Goal: Information Seeking & Learning: Learn about a topic

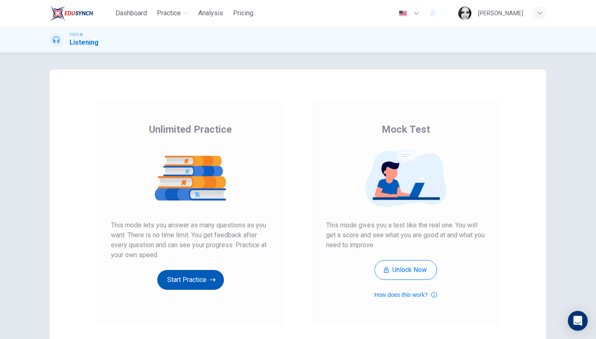
click at [185, 280] on button "Start Practice" at bounding box center [190, 280] width 67 height 20
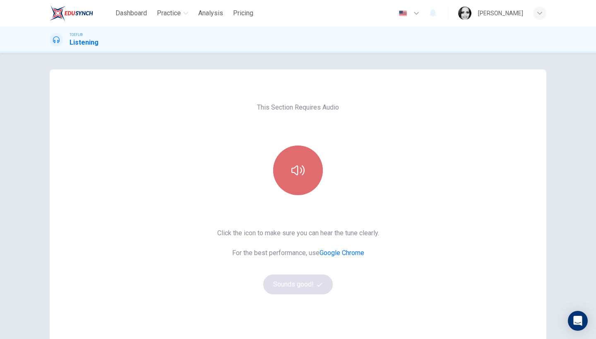
click at [298, 176] on icon "button" at bounding box center [297, 170] width 13 height 13
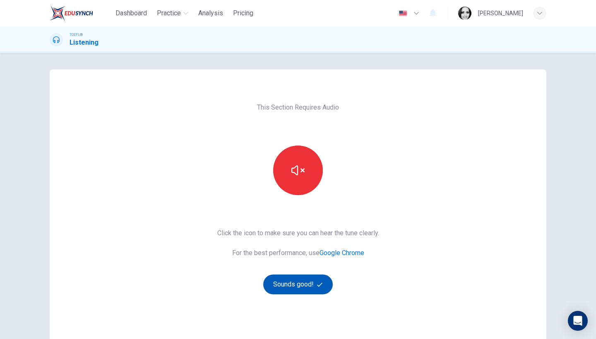
click at [294, 288] on button "Sounds good!" at bounding box center [298, 285] width 70 height 20
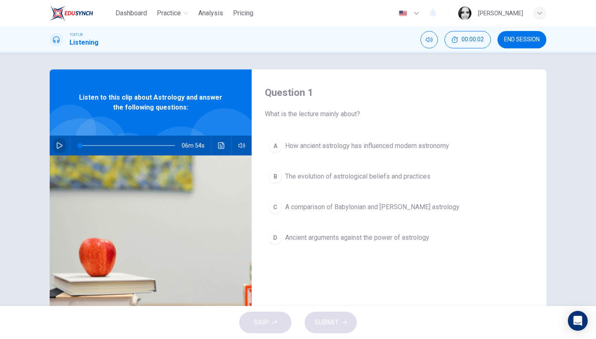
click at [61, 146] on icon "button" at bounding box center [60, 145] width 6 height 7
click at [520, 36] on span "END SESSION" at bounding box center [522, 39] width 36 height 7
click at [55, 142] on button "button" at bounding box center [59, 146] width 13 height 20
type input "0"
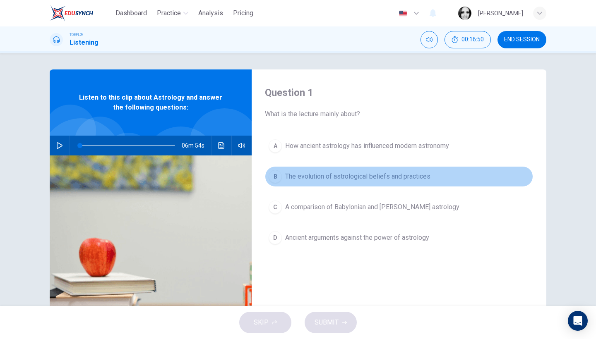
click at [326, 179] on span "The evolution of astrological beliefs and practices" at bounding box center [357, 177] width 145 height 10
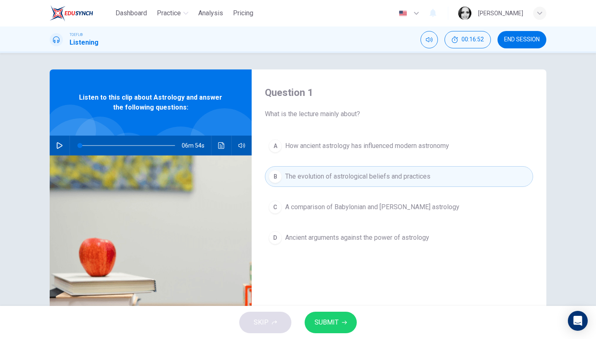
click at [331, 329] on button "SUBMIT" at bounding box center [331, 323] width 52 height 22
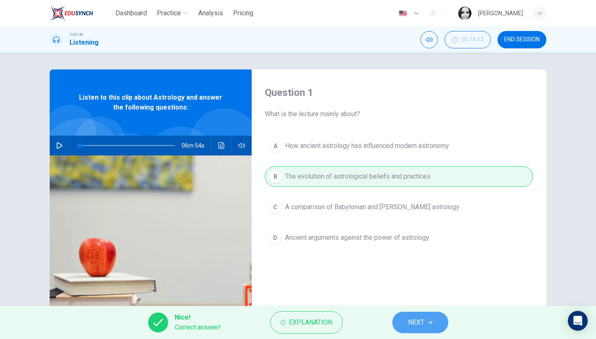
click at [441, 328] on button "NEXT" at bounding box center [420, 323] width 56 height 22
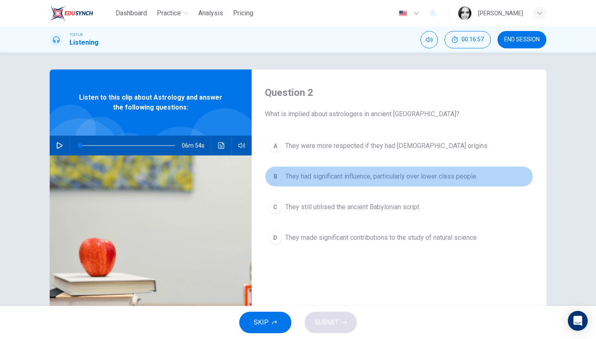
click at [396, 178] on span "They had significant influence, particularly over lower class people" at bounding box center [380, 177] width 191 height 10
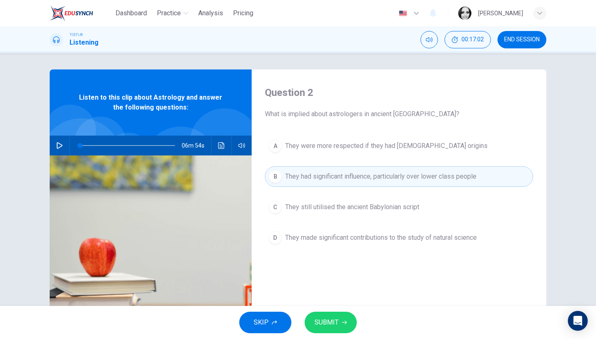
click at [372, 238] on span "They made significant contributions to the study of natural science" at bounding box center [381, 238] width 192 height 10
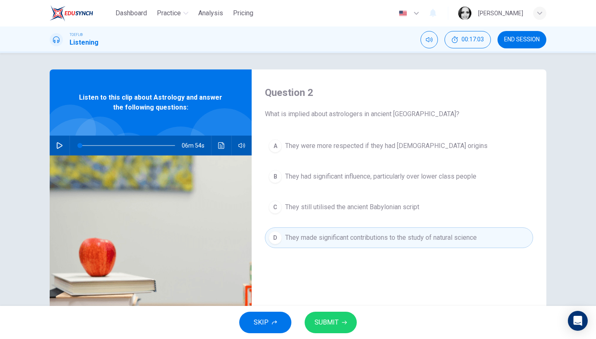
click at [336, 322] on span "SUBMIT" at bounding box center [327, 323] width 24 height 12
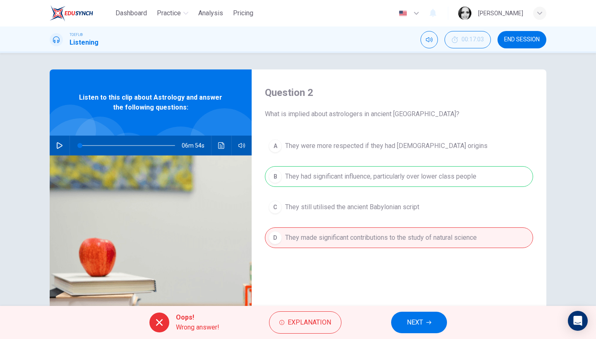
click at [437, 324] on button "NEXT" at bounding box center [419, 323] width 56 height 22
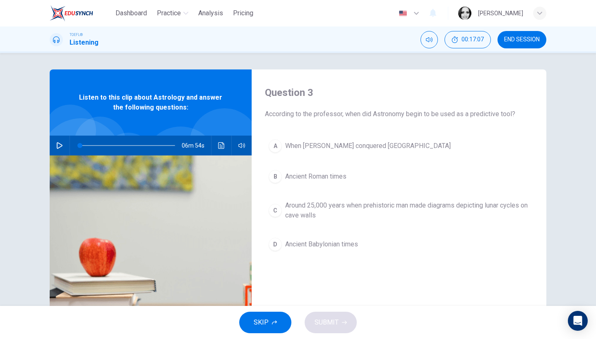
click at [323, 173] on span "Ancient Roman times" at bounding box center [315, 177] width 61 height 10
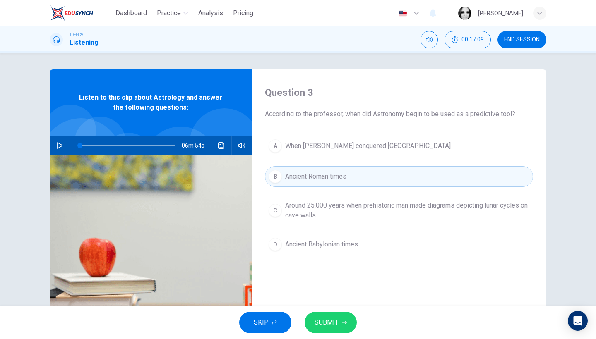
click at [337, 215] on span "Around 25,000 years when prehistoric man made diagrams depicting lunar cycles o…" at bounding box center [407, 211] width 244 height 20
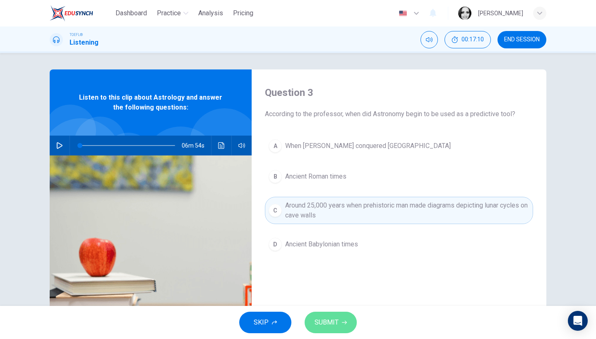
click at [333, 324] on span "SUBMIT" at bounding box center [327, 323] width 24 height 12
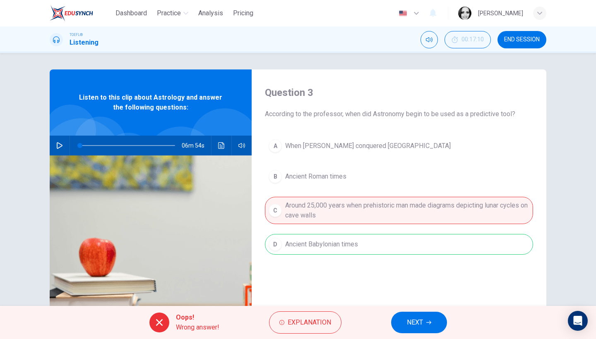
click at [417, 329] on button "NEXT" at bounding box center [419, 323] width 56 height 22
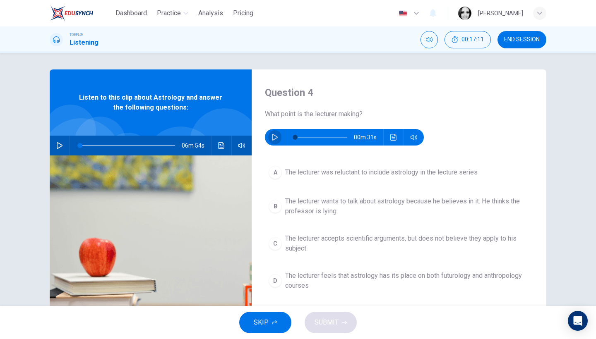
click at [275, 136] on icon "button" at bounding box center [275, 137] width 6 height 7
click at [390, 138] on icon "Click to see the audio transcription" at bounding box center [393, 137] width 7 height 7
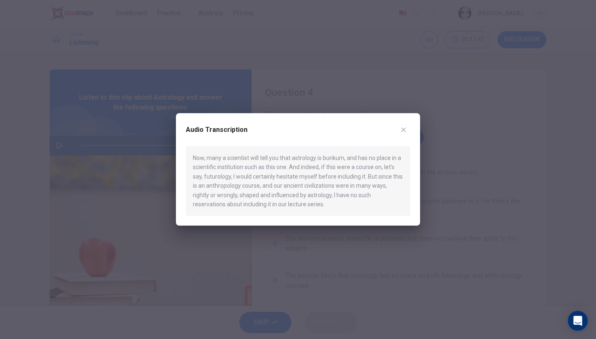
type input "0"
click at [408, 130] on button "button" at bounding box center [403, 129] width 13 height 13
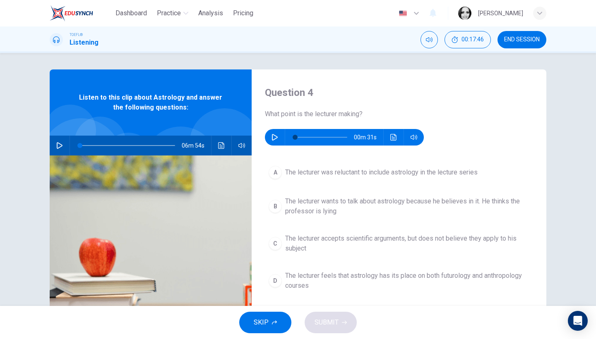
scroll to position [58, 0]
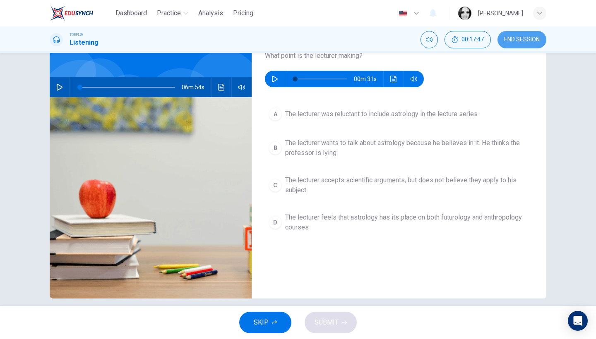
click at [517, 36] on span "END SESSION" at bounding box center [522, 39] width 36 height 7
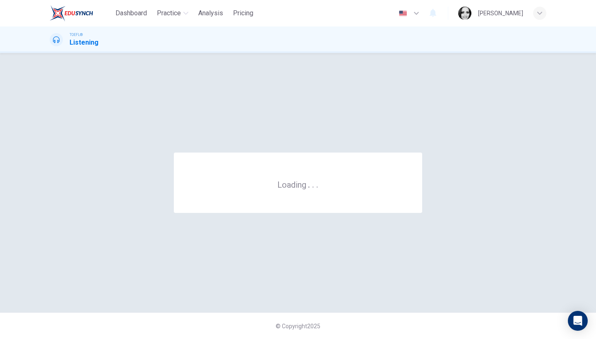
scroll to position [0, 0]
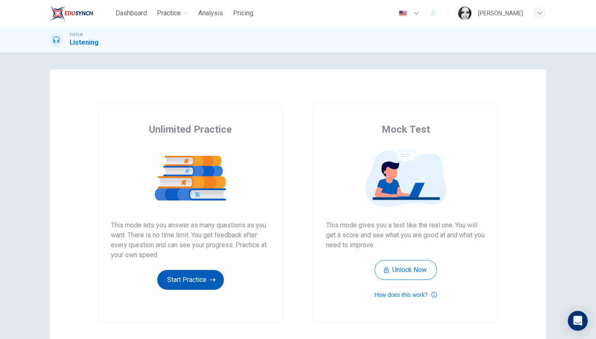
click at [212, 288] on button "Start Practice" at bounding box center [190, 280] width 67 height 20
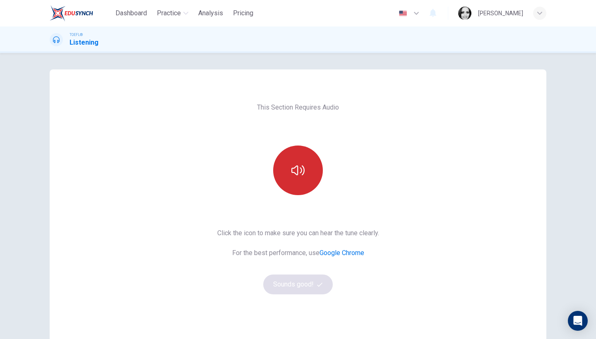
click at [302, 183] on button "button" at bounding box center [298, 171] width 50 height 50
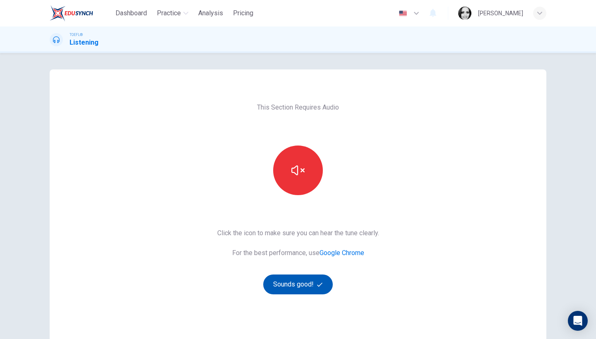
click at [293, 289] on button "Sounds good!" at bounding box center [298, 285] width 70 height 20
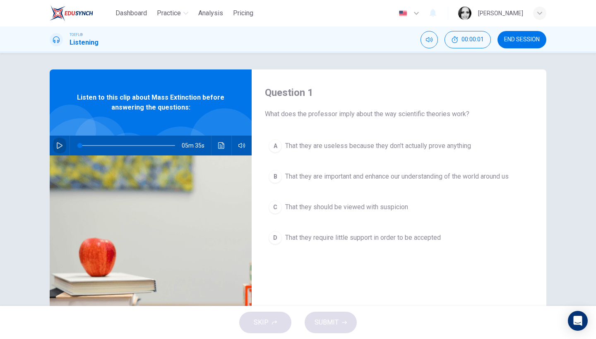
click at [57, 147] on icon "button" at bounding box center [59, 145] width 7 height 7
type input "0"
click at [381, 240] on span "That they require little support in order to be accepted" at bounding box center [363, 238] width 156 height 10
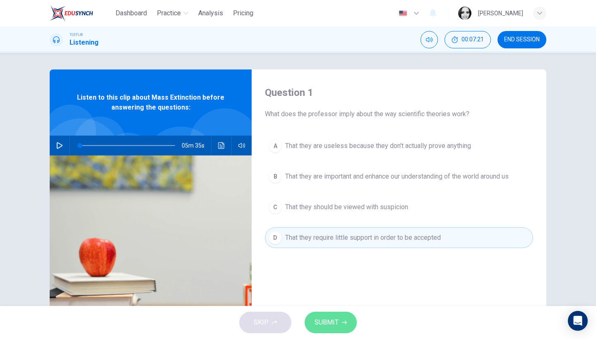
click at [330, 327] on span "SUBMIT" at bounding box center [327, 323] width 24 height 12
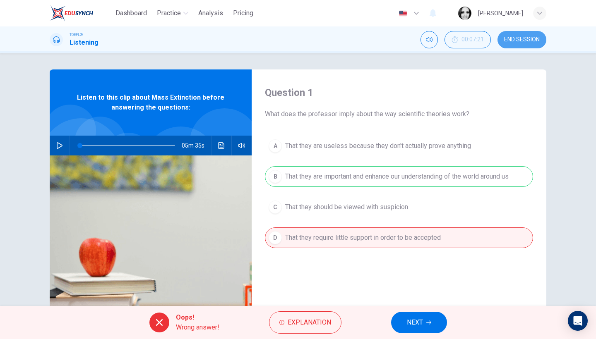
click at [526, 43] on span "END SESSION" at bounding box center [522, 39] width 36 height 7
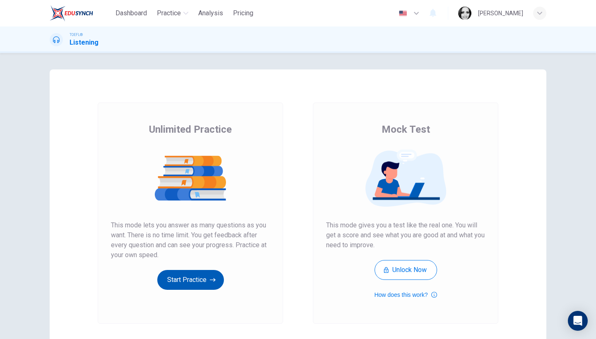
click at [193, 283] on button "Start Practice" at bounding box center [190, 280] width 67 height 20
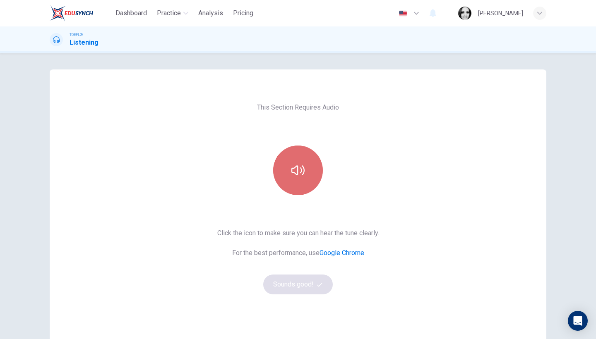
click at [307, 185] on button "button" at bounding box center [298, 171] width 50 height 50
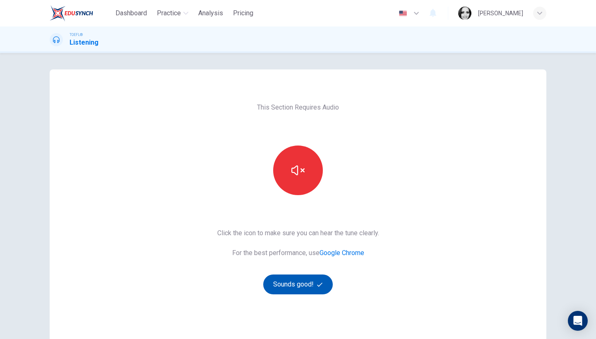
click at [311, 293] on button "Sounds good!" at bounding box center [298, 285] width 70 height 20
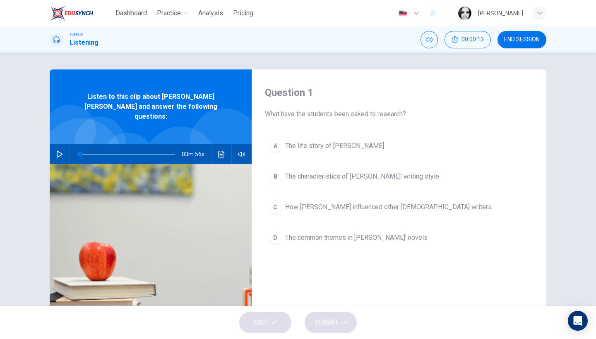
click at [62, 151] on icon "button" at bounding box center [59, 154] width 7 height 7
click at [60, 150] on button "button" at bounding box center [59, 154] width 13 height 20
drag, startPoint x: 110, startPoint y: 147, endPoint x: 67, endPoint y: 145, distance: 43.5
click at [67, 145] on div "03m 56s" at bounding box center [151, 154] width 202 height 20
click at [333, 173] on span "The characteristics of Dickens' writing style" at bounding box center [362, 177] width 154 height 10
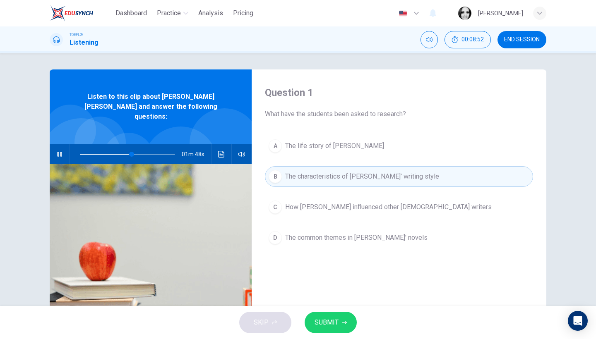
click at [328, 332] on button "SUBMIT" at bounding box center [331, 323] width 52 height 22
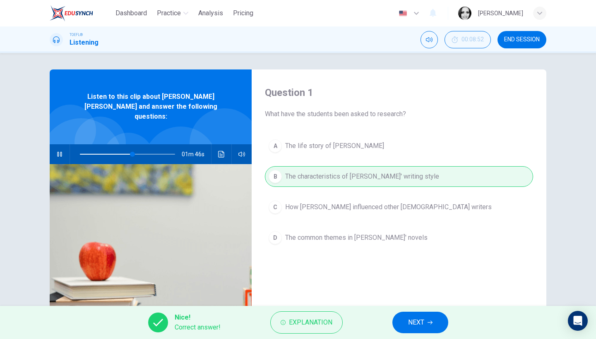
click at [424, 324] on span "NEXT" at bounding box center [416, 323] width 16 height 12
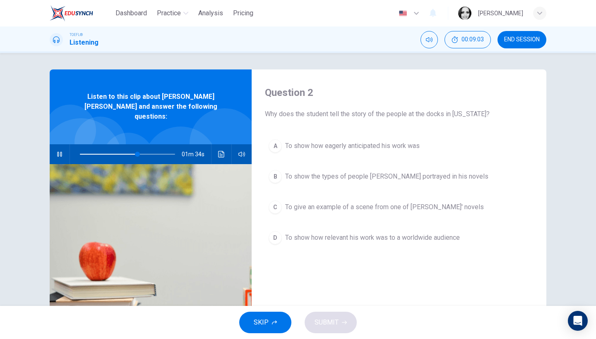
click at [333, 175] on span "To show the types of people Dickens portrayed in his novels" at bounding box center [386, 177] width 203 height 10
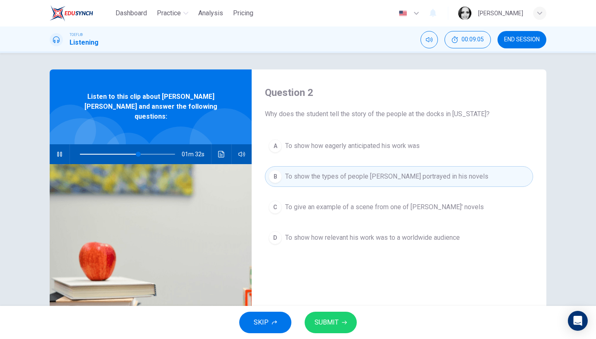
click at [331, 317] on span "SUBMIT" at bounding box center [327, 323] width 24 height 12
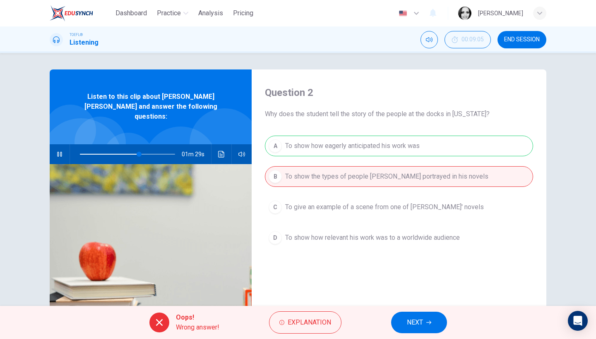
click at [440, 328] on button "NEXT" at bounding box center [419, 323] width 56 height 22
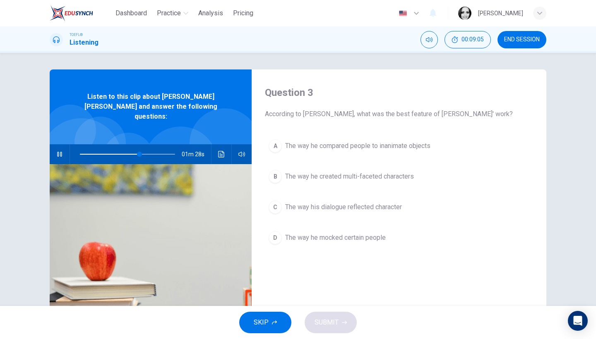
type input "63"
click at [519, 45] on button "END SESSION" at bounding box center [521, 39] width 49 height 17
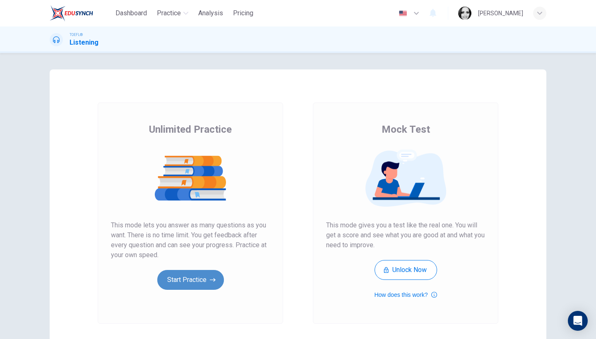
click at [168, 281] on button "Start Practice" at bounding box center [190, 280] width 67 height 20
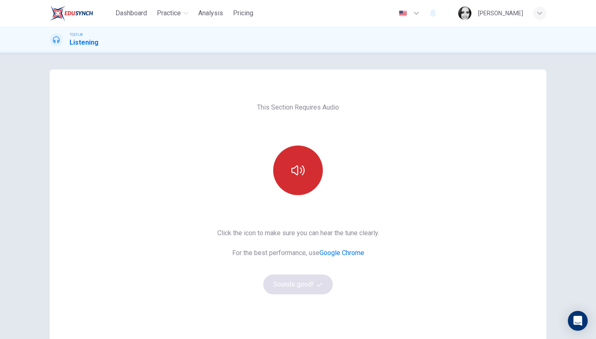
click at [308, 162] on button "button" at bounding box center [298, 171] width 50 height 50
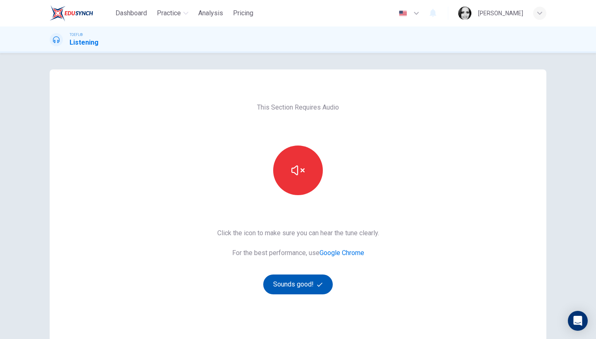
click at [302, 289] on button "Sounds good!" at bounding box center [298, 285] width 70 height 20
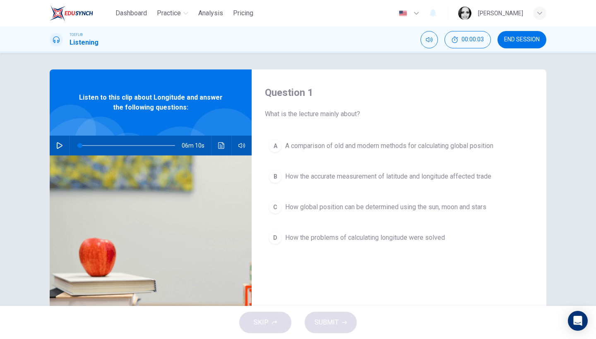
click at [531, 40] on span "END SESSION" at bounding box center [522, 39] width 36 height 7
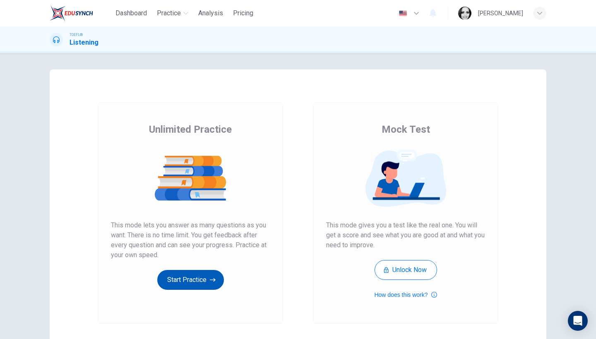
click at [187, 284] on button "Start Practice" at bounding box center [190, 280] width 67 height 20
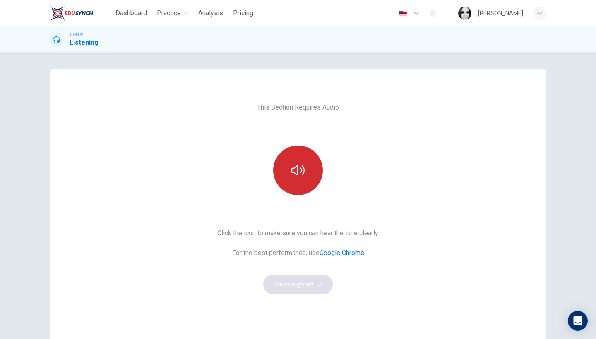
click at [305, 153] on button "button" at bounding box center [298, 171] width 50 height 50
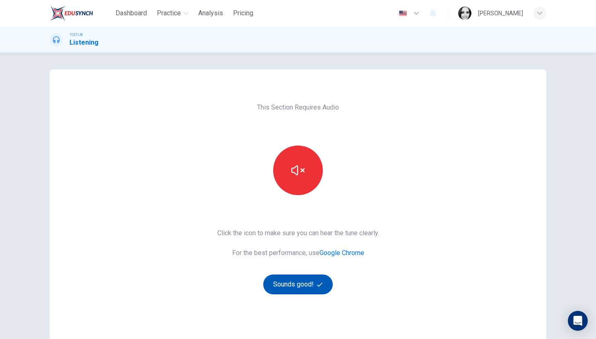
click at [306, 288] on button "Sounds good!" at bounding box center [298, 285] width 70 height 20
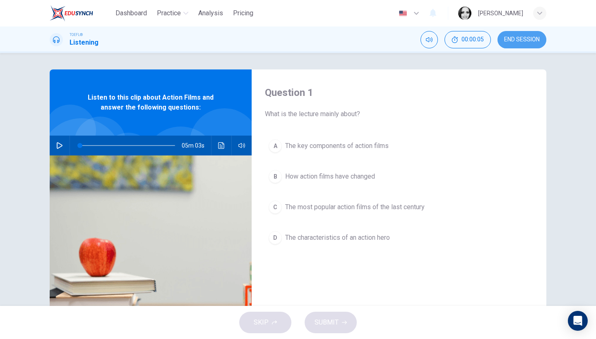
click at [526, 34] on button "END SESSION" at bounding box center [521, 39] width 49 height 17
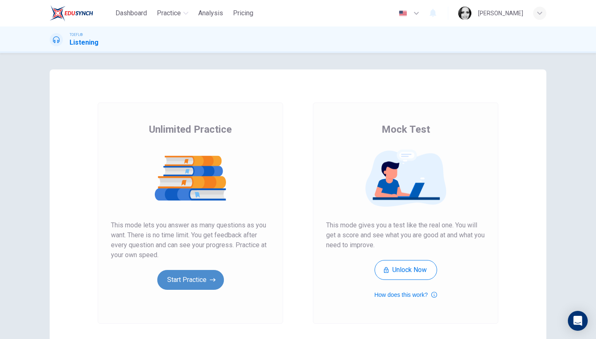
click at [208, 280] on button "Start Practice" at bounding box center [190, 280] width 67 height 20
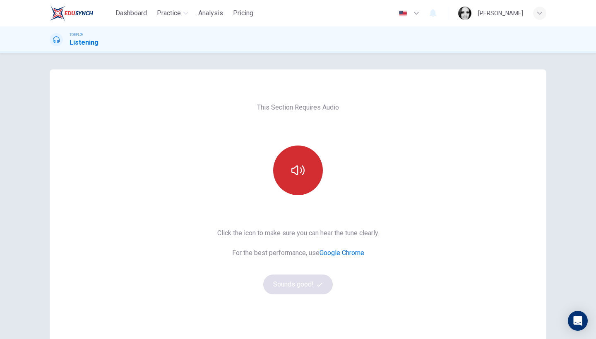
click at [310, 187] on button "button" at bounding box center [298, 171] width 50 height 50
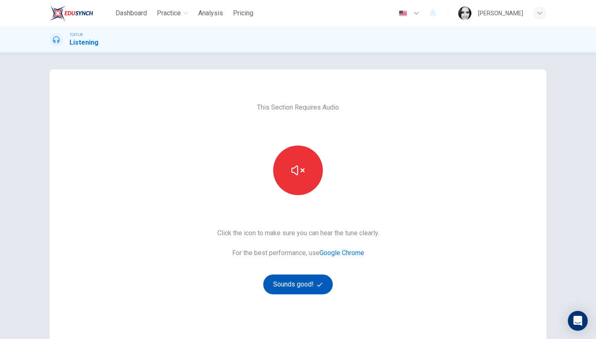
click at [312, 282] on button "Sounds good!" at bounding box center [298, 285] width 70 height 20
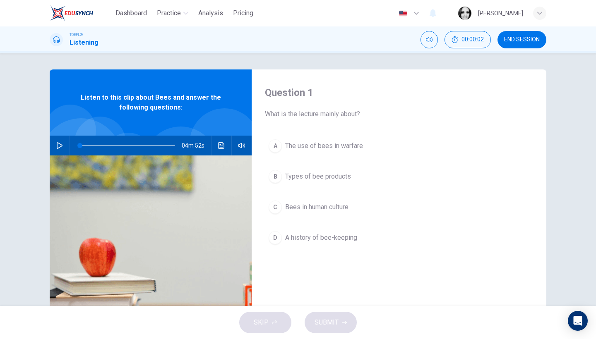
click at [60, 143] on icon "button" at bounding box center [59, 145] width 7 height 7
type input "0"
click at [508, 37] on span "END SESSION" at bounding box center [522, 39] width 36 height 7
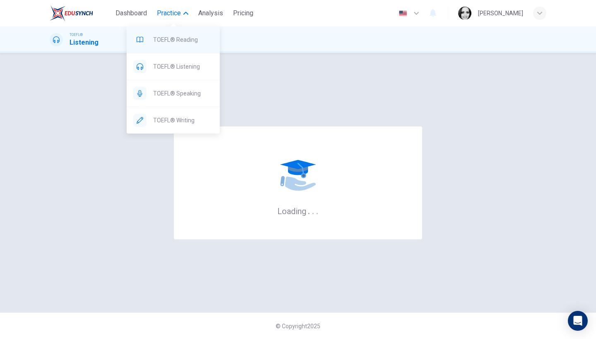
click at [165, 45] on div "TOEFL® Reading" at bounding box center [173, 39] width 93 height 26
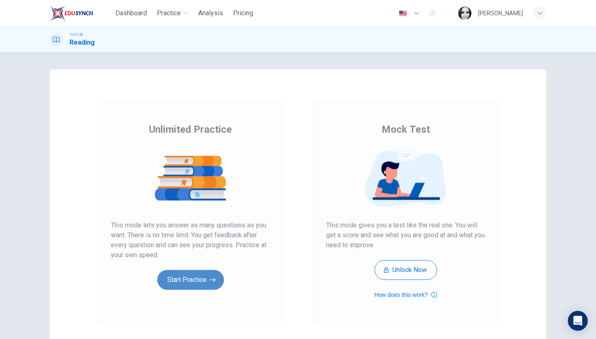
click at [185, 281] on button "Start Practice" at bounding box center [190, 280] width 67 height 20
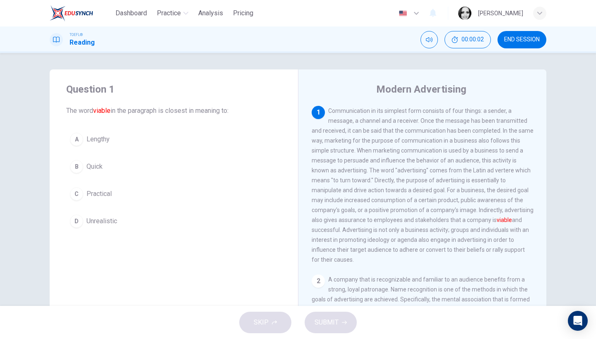
click at [90, 191] on span "Practical" at bounding box center [98, 194] width 25 height 10
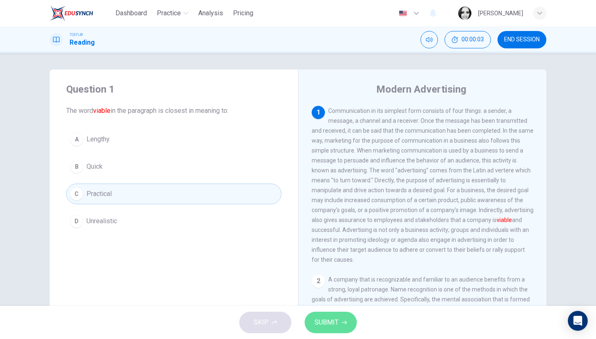
click at [322, 324] on span "SUBMIT" at bounding box center [327, 323] width 24 height 12
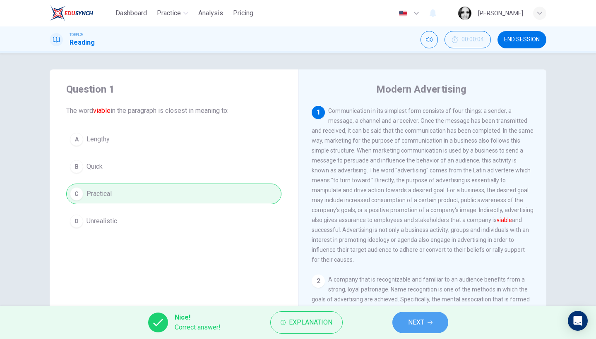
click at [416, 323] on span "NEXT" at bounding box center [416, 323] width 16 height 12
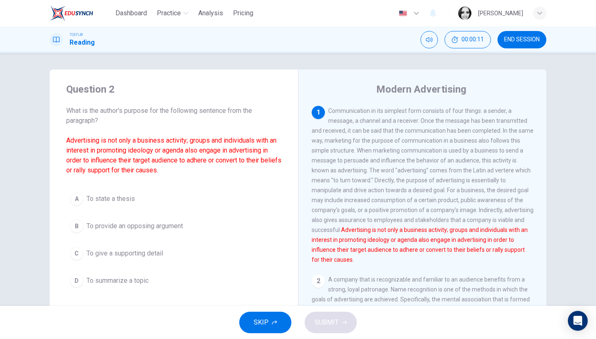
click at [103, 200] on span "To state a thesis" at bounding box center [110, 199] width 48 height 10
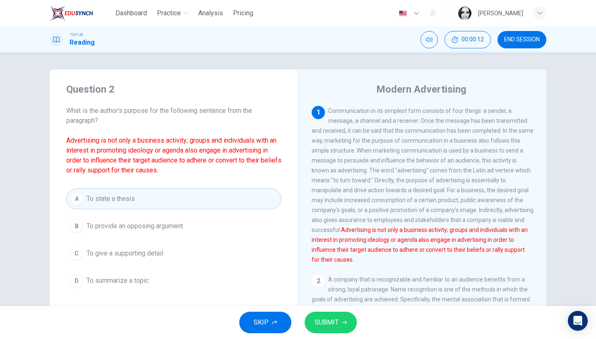
click at [329, 327] on span "SUBMIT" at bounding box center [327, 323] width 24 height 12
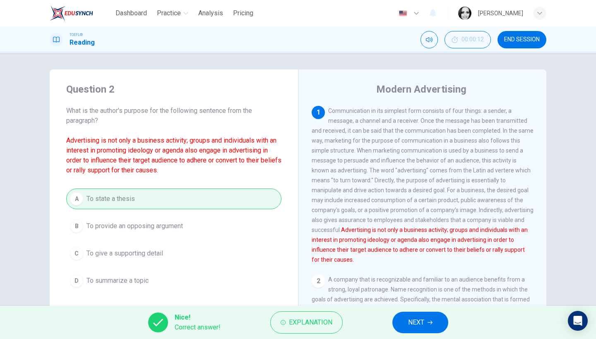
click at [437, 329] on button "NEXT" at bounding box center [420, 323] width 56 height 22
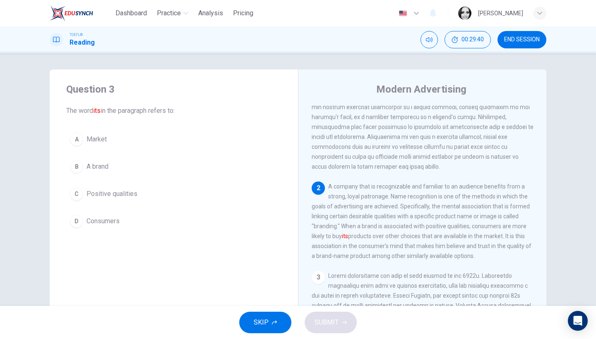
scroll to position [107, 0]
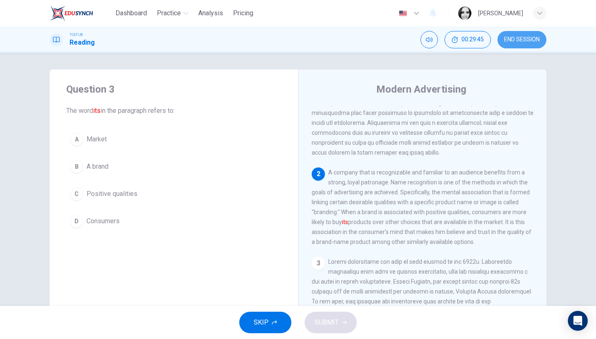
click at [540, 42] on button "END SESSION" at bounding box center [521, 39] width 49 height 17
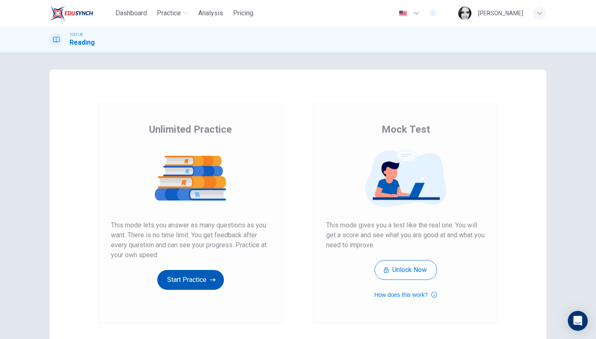
click at [195, 274] on button "Start Practice" at bounding box center [190, 280] width 67 height 20
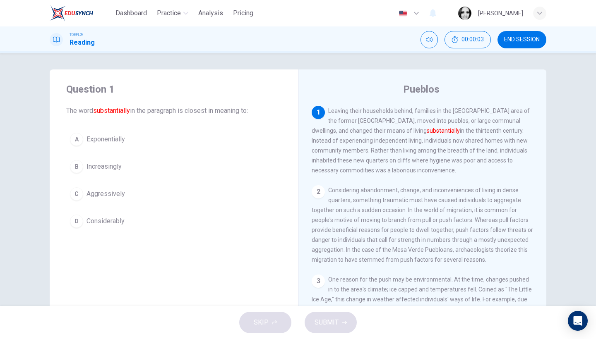
click at [103, 218] on span "Considerably" at bounding box center [105, 221] width 38 height 10
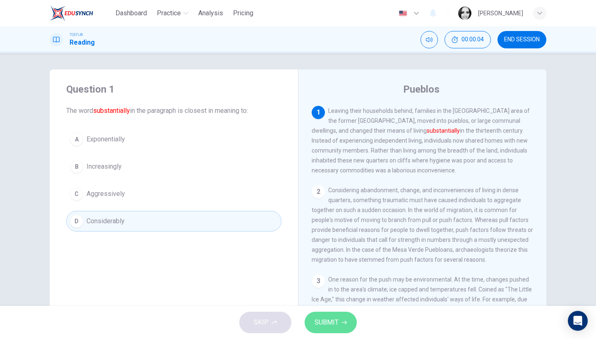
click at [344, 323] on icon "button" at bounding box center [344, 322] width 5 height 5
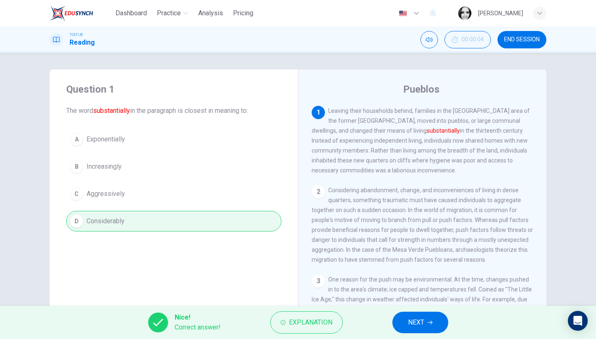
click at [407, 324] on button "NEXT" at bounding box center [420, 323] width 56 height 22
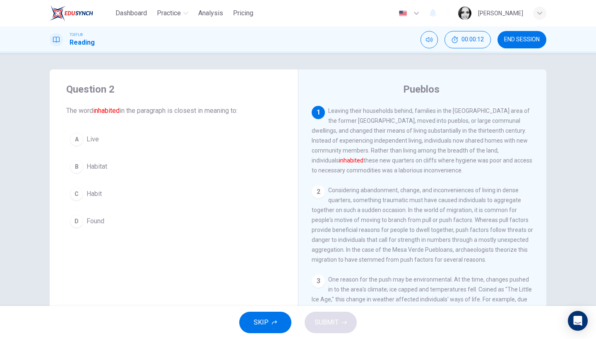
click at [109, 164] on button "B Habitat" at bounding box center [173, 166] width 215 height 21
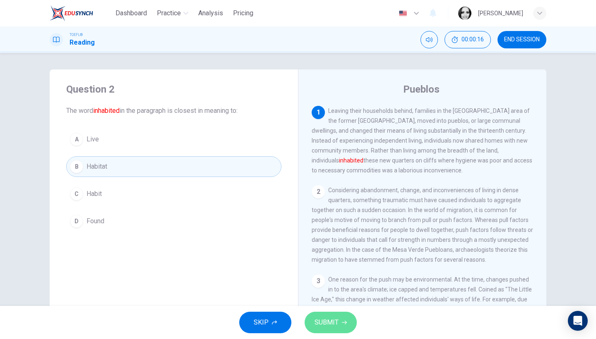
click at [342, 329] on button "SUBMIT" at bounding box center [331, 323] width 52 height 22
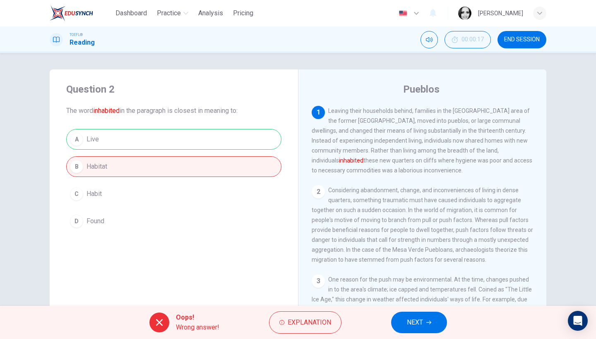
click at [409, 326] on span "NEXT" at bounding box center [415, 323] width 16 height 12
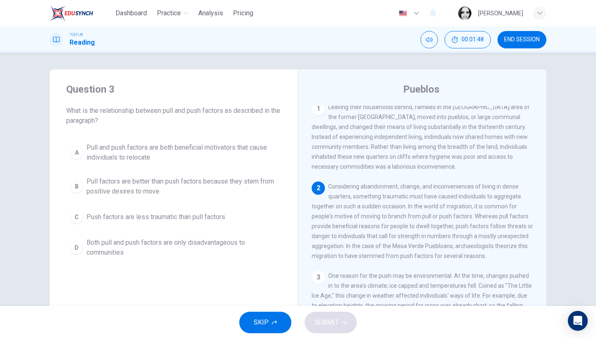
click at [512, 40] on span "END SESSION" at bounding box center [522, 39] width 36 height 7
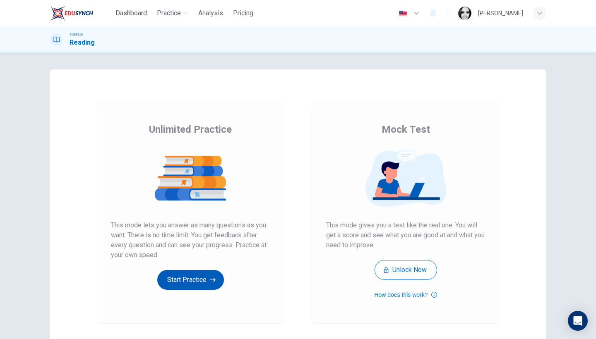
click at [203, 286] on button "Start Practice" at bounding box center [190, 280] width 67 height 20
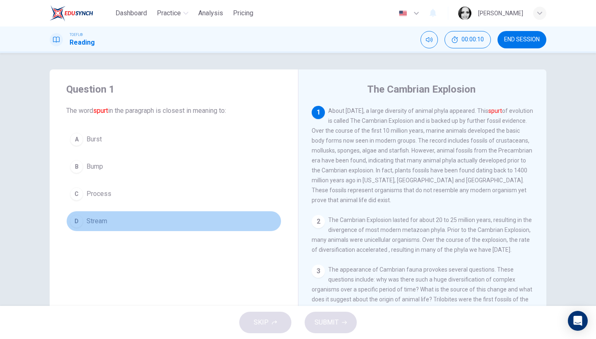
click at [99, 224] on span "Stream" at bounding box center [96, 221] width 21 height 10
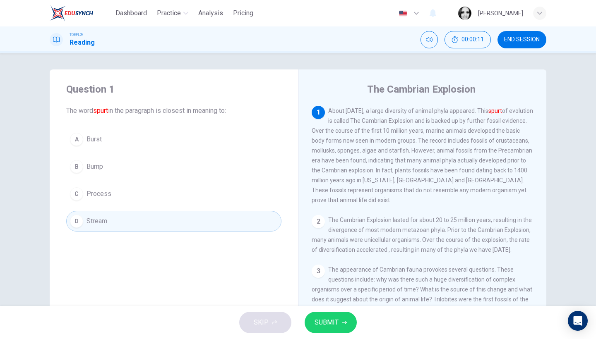
click at [321, 323] on span "SUBMIT" at bounding box center [327, 323] width 24 height 12
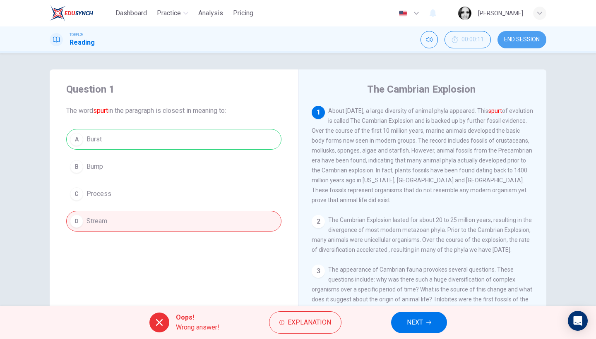
click at [509, 35] on button "END SESSION" at bounding box center [521, 39] width 49 height 17
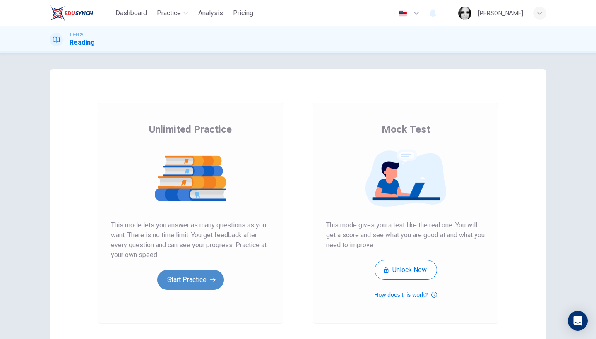
click at [198, 286] on button "Start Practice" at bounding box center [190, 280] width 67 height 20
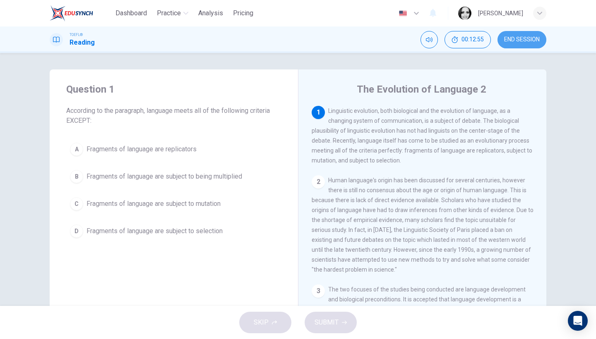
click at [542, 40] on button "END SESSION" at bounding box center [521, 39] width 49 height 17
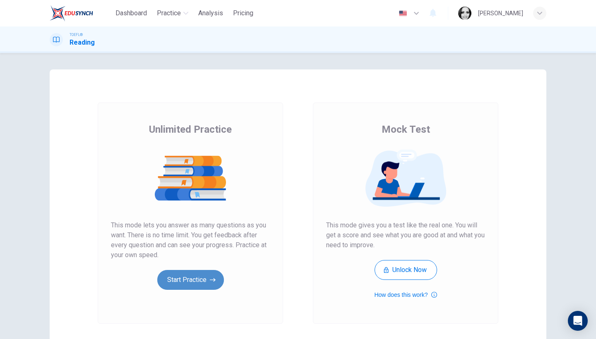
click at [202, 286] on button "Start Practice" at bounding box center [190, 280] width 67 height 20
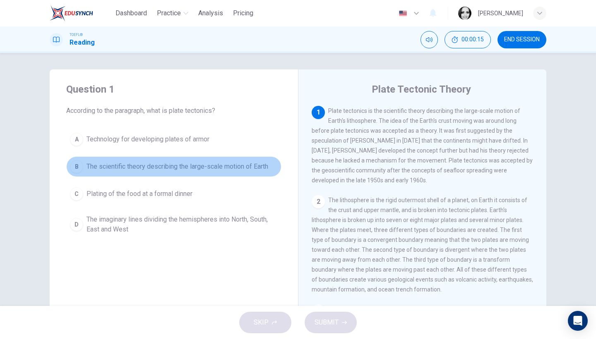
click at [215, 173] on button "B The scientific theory describing the large-scale motion of Earth" at bounding box center [173, 166] width 215 height 21
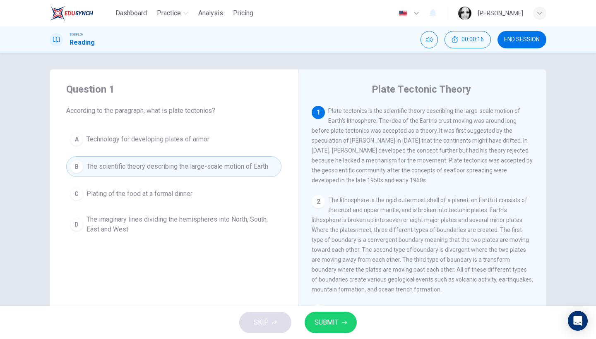
click at [346, 319] on button "SUBMIT" at bounding box center [331, 323] width 52 height 22
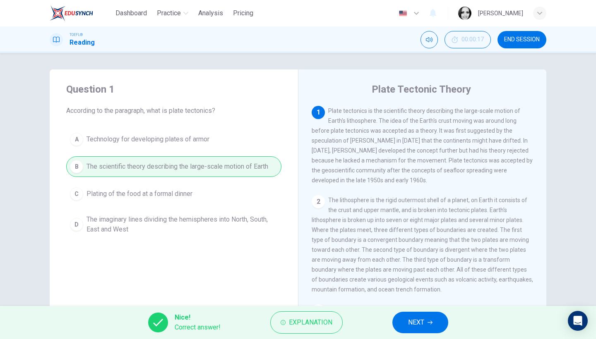
drag, startPoint x: 421, startPoint y: 322, endPoint x: 417, endPoint y: 325, distance: 5.3
click at [421, 321] on span "NEXT" at bounding box center [416, 323] width 16 height 12
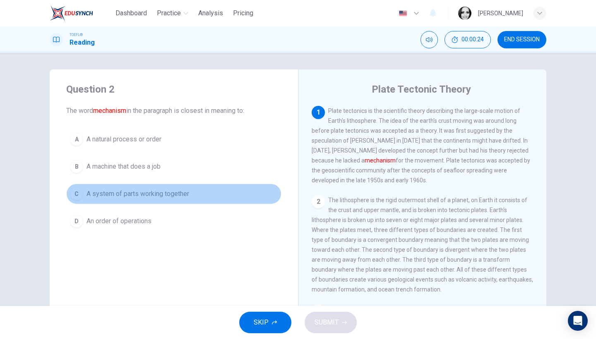
click at [151, 200] on button "C A system of parts working together" at bounding box center [173, 194] width 215 height 21
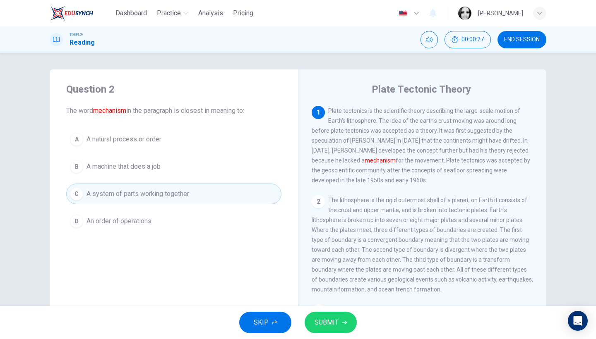
click at [334, 321] on span "SUBMIT" at bounding box center [327, 323] width 24 height 12
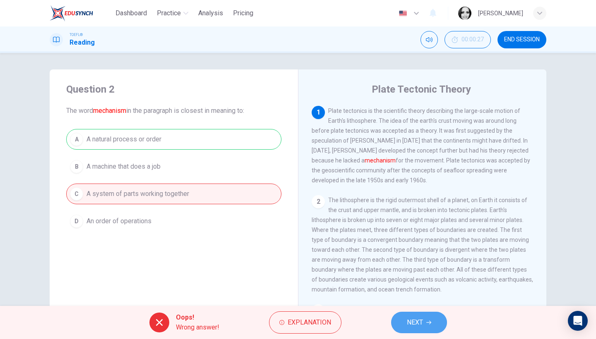
click at [435, 325] on button "NEXT" at bounding box center [419, 323] width 56 height 22
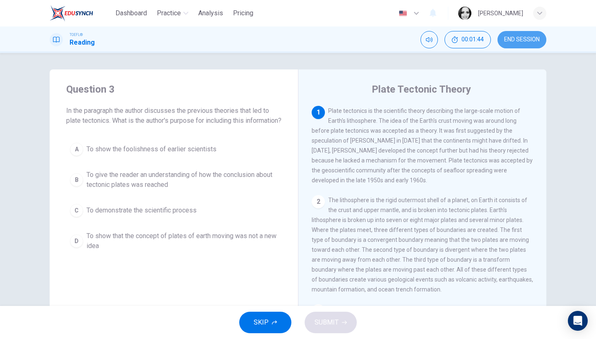
click at [534, 41] on span "END SESSION" at bounding box center [522, 39] width 36 height 7
